Goal: Task Accomplishment & Management: Manage account settings

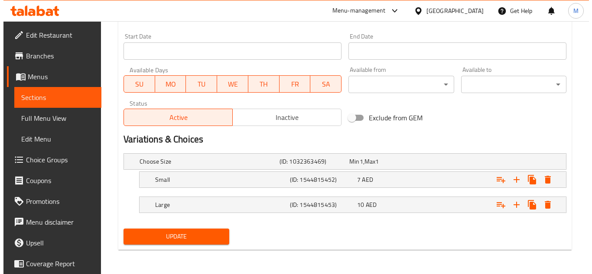
scroll to position [370, 0]
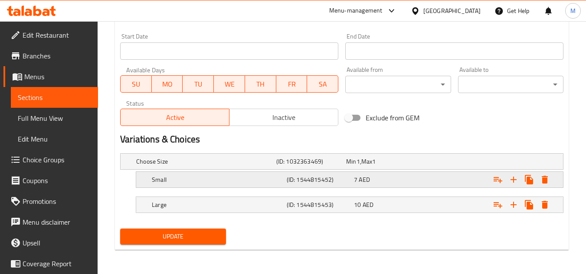
click at [545, 183] on icon "Expand" at bounding box center [545, 180] width 6 height 8
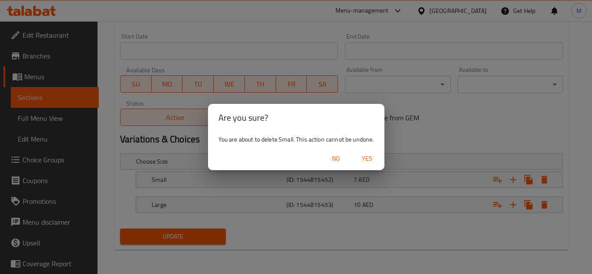
click at [375, 158] on span "Yes" at bounding box center [367, 158] width 21 height 11
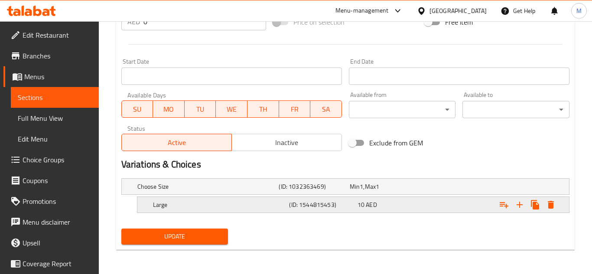
scroll to position [345, 0]
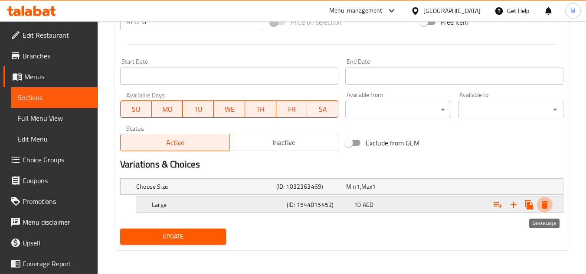
click at [546, 202] on icon "Expand" at bounding box center [544, 205] width 10 height 10
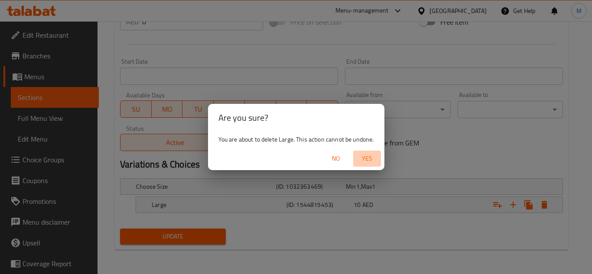
click at [362, 158] on span "Yes" at bounding box center [367, 158] width 21 height 11
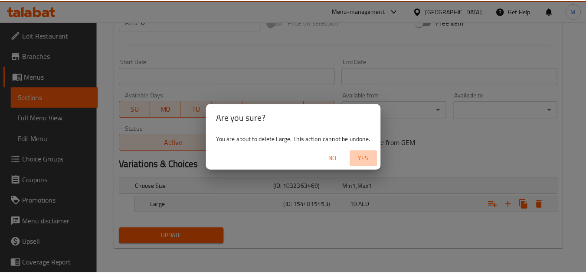
scroll to position [342, 0]
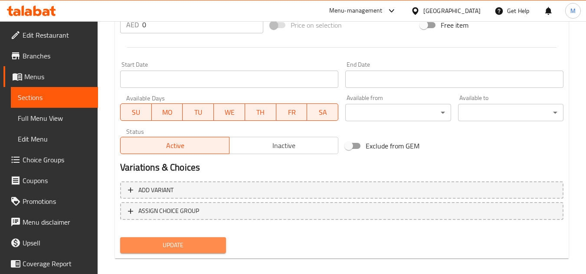
click at [168, 250] on span "Update" at bounding box center [172, 245] width 91 height 11
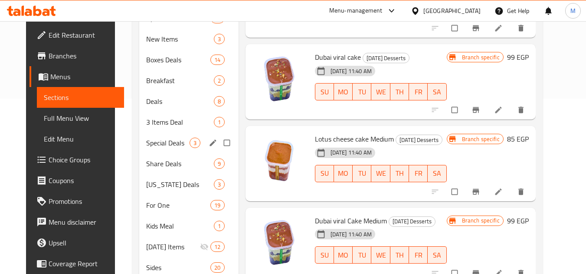
scroll to position [207, 0]
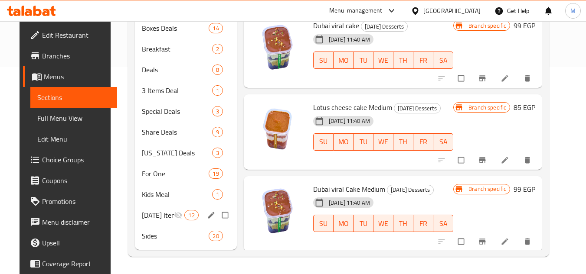
click at [221, 215] on input "Menu sections" at bounding box center [226, 215] width 18 height 16
checkbox input "true"
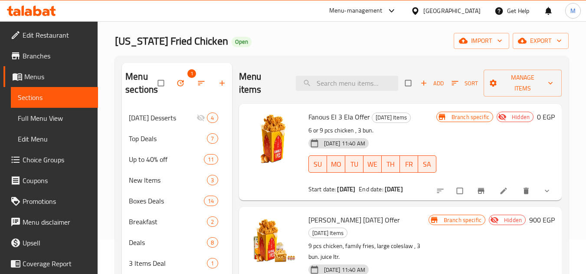
scroll to position [34, 0]
click at [181, 83] on icon "button" at bounding box center [180, 83] width 9 height 9
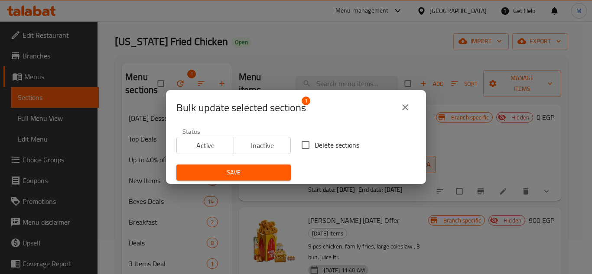
click at [316, 144] on span "Delete sections" at bounding box center [337, 145] width 45 height 10
click at [315, 144] on input "Delete sections" at bounding box center [306, 145] width 18 height 18
checkbox input "true"
click at [266, 175] on span "Save" at bounding box center [233, 172] width 101 height 11
